Goal: Task Accomplishment & Management: Use online tool/utility

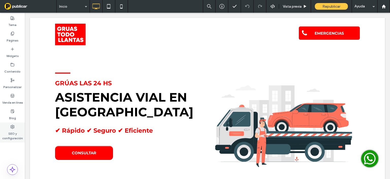
click at [13, 127] on use at bounding box center [13, 127] width 4 height 4
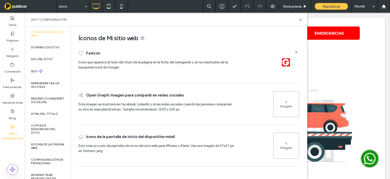
click at [285, 62] on img at bounding box center [286, 62] width 8 height 8
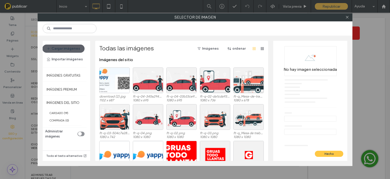
scroll to position [51, 0]
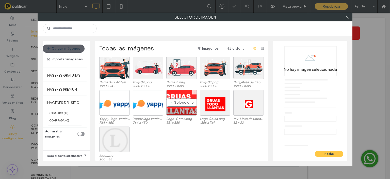
click at [176, 106] on div "Seleccione" at bounding box center [181, 103] width 30 height 26
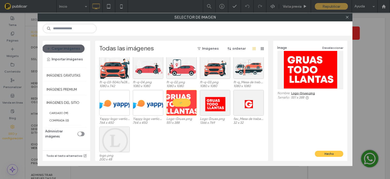
click at [303, 93] on link "Logo-Gruas.png" at bounding box center [303, 93] width 24 height 4
click at [115, 73] on div at bounding box center [115, 75] width 30 height 6
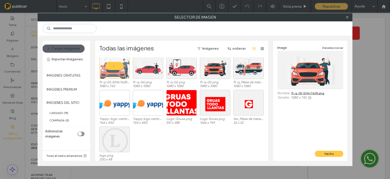
click at [297, 93] on link "ft-q-03-504c7e28.png" at bounding box center [307, 93] width 33 height 4
click at [147, 72] on div at bounding box center [148, 75] width 30 height 6
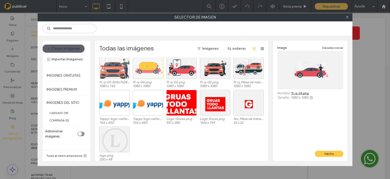
click at [295, 93] on link "ft-q-04.png" at bounding box center [300, 93] width 18 height 4
click at [179, 78] on div "Seleccione" at bounding box center [181, 66] width 30 height 26
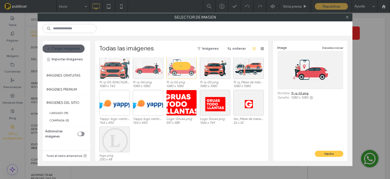
click at [300, 92] on link "ft-q-02.png" at bounding box center [299, 93] width 17 height 4
click at [245, 72] on div "Seleccione" at bounding box center [248, 66] width 30 height 26
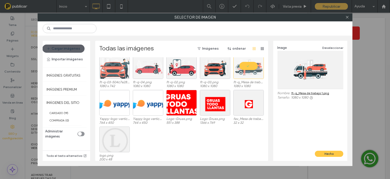
click at [309, 93] on link "ft-q_Mesa de trabajo 1.png" at bounding box center [310, 93] width 38 height 4
